Goal: Download file/media

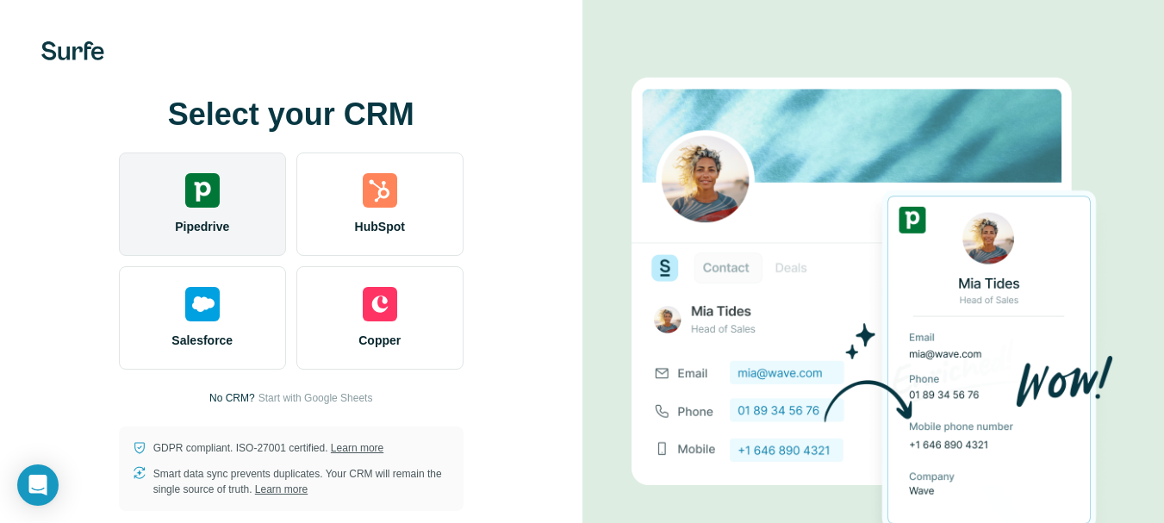
click at [226, 178] on div "Pipedrive" at bounding box center [202, 204] width 167 height 103
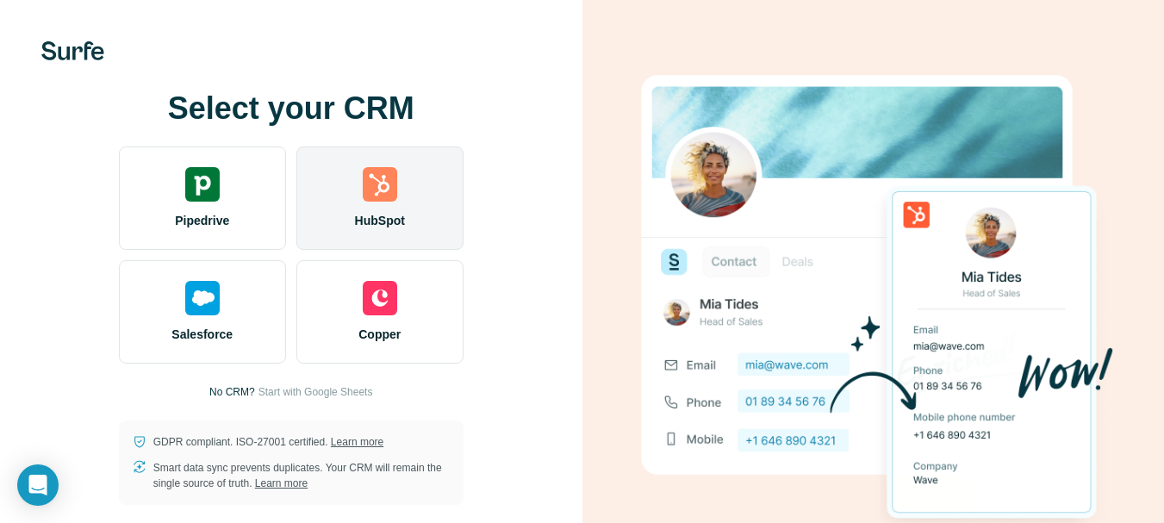
click at [422, 169] on div "HubSpot" at bounding box center [379, 198] width 167 height 103
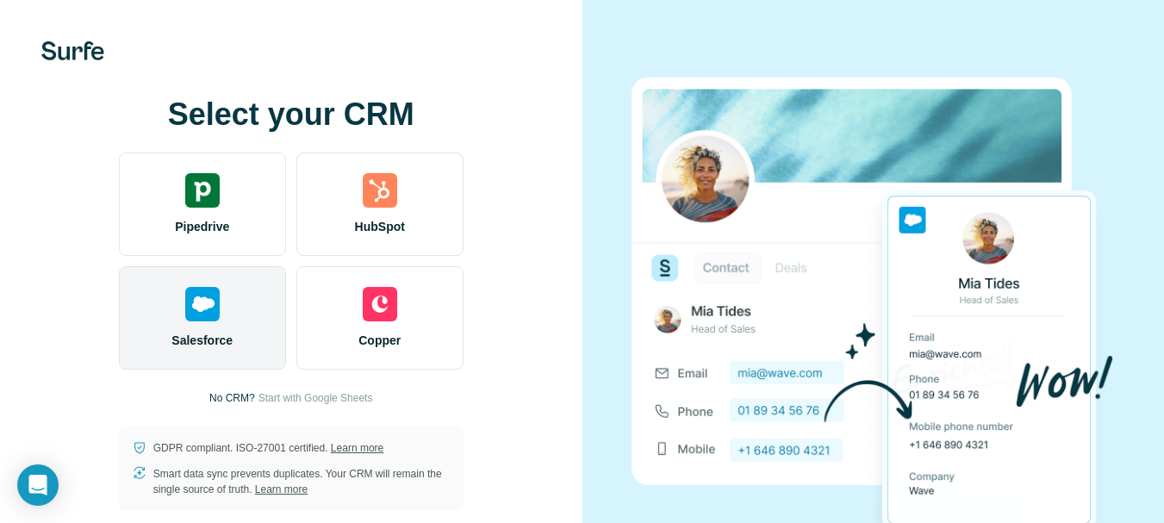
click at [220, 302] on div "Salesforce" at bounding box center [202, 317] width 167 height 103
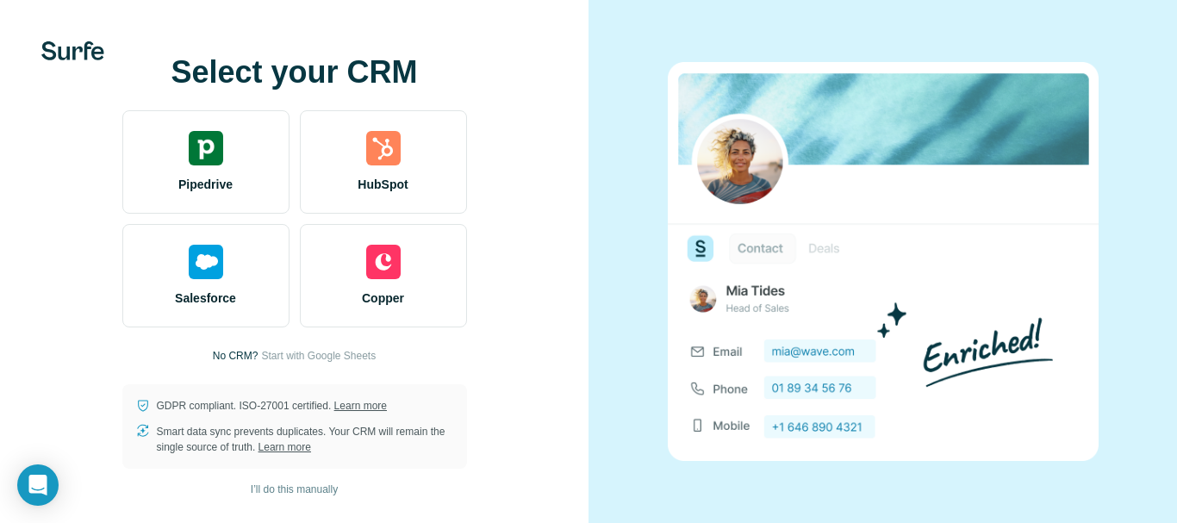
drag, startPoint x: 1093, startPoint y: 1, endPoint x: 655, endPoint y: 55, distance: 441.1
click at [655, 55] on div at bounding box center [883, 261] width 589 height 523
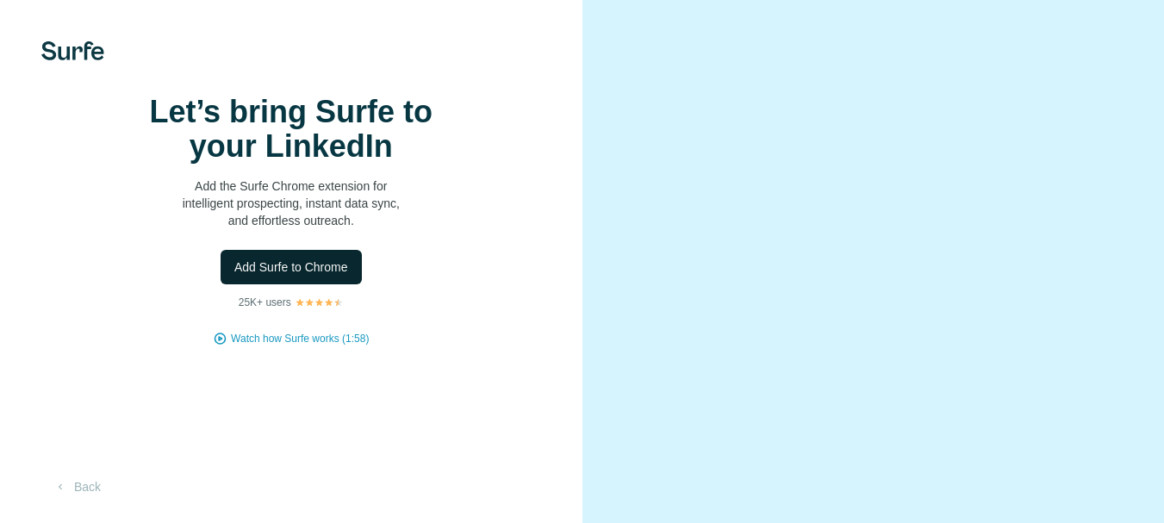
click at [330, 276] on span "Add Surfe to Chrome" at bounding box center [291, 267] width 114 height 17
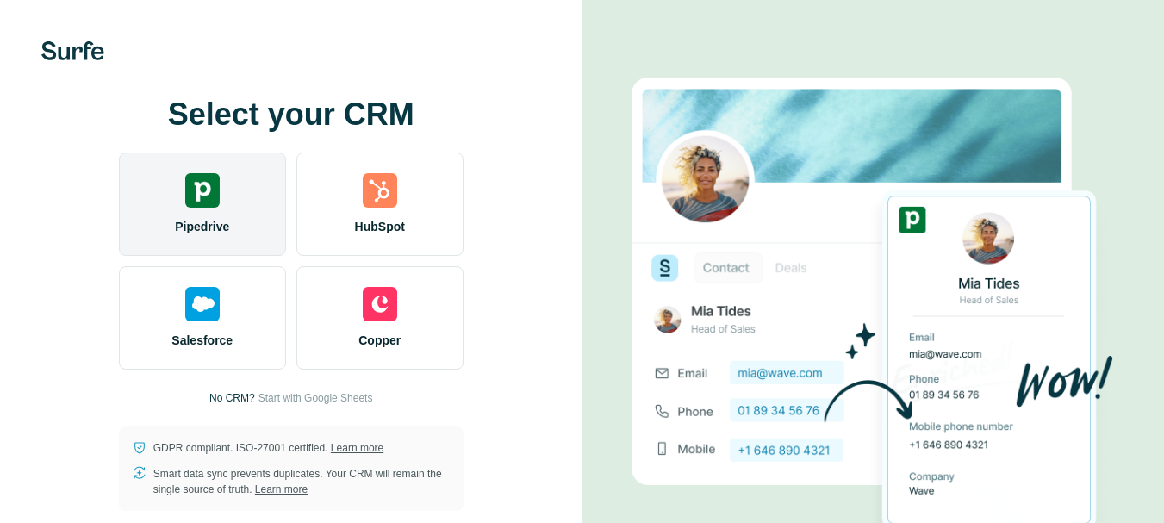
click at [217, 182] on div at bounding box center [202, 190] width 34 height 34
click at [218, 202] on div "Pipedrive" at bounding box center [202, 204] width 167 height 103
